Goal: Go to known website: Go to known website

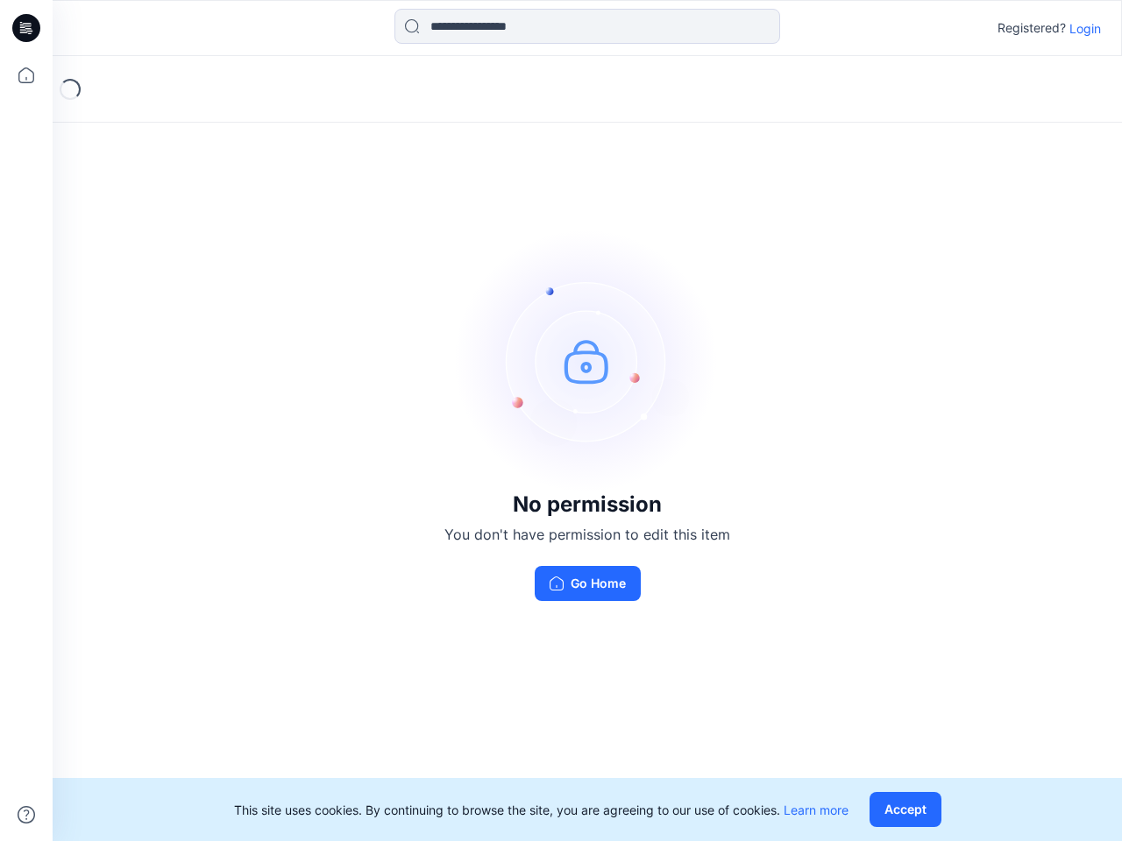
click at [561, 421] on img at bounding box center [587, 361] width 263 height 263
click at [27, 28] on icon at bounding box center [28, 28] width 7 height 1
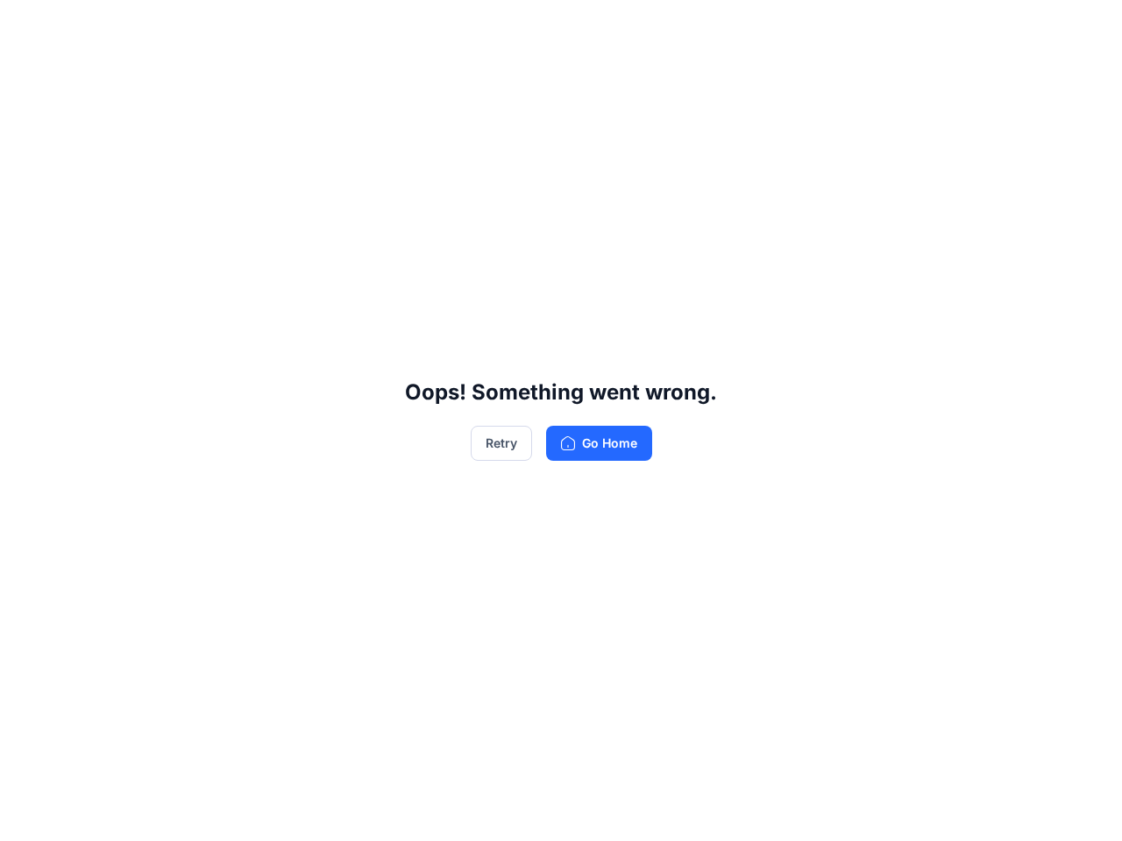
click at [26, 75] on div "Oops! Something went wrong. Retry Go Home" at bounding box center [561, 420] width 1122 height 841
click at [26, 815] on div "Oops! Something went wrong. Retry Go Home" at bounding box center [561, 420] width 1122 height 841
click at [587, 26] on div "Oops! Something went wrong. Retry Go Home" at bounding box center [561, 420] width 1122 height 841
click at [1085, 28] on div "Oops! Something went wrong. Retry Go Home" at bounding box center [561, 420] width 1122 height 841
click at [909, 810] on div "Oops! Something went wrong. Retry Go Home" at bounding box center [561, 420] width 1122 height 841
